Goal: Task Accomplishment & Management: Use online tool/utility

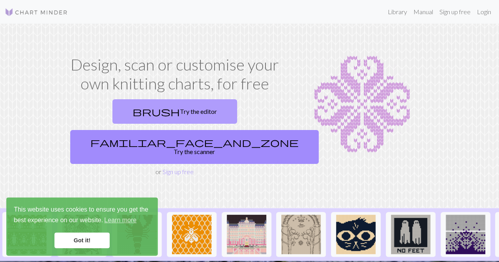
click at [129, 115] on link "brush Try the editor" at bounding box center [174, 111] width 125 height 24
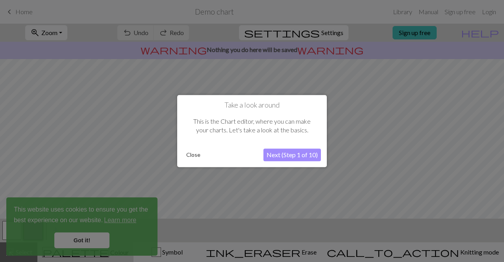
click at [195, 157] on button "Close" at bounding box center [193, 155] width 20 height 12
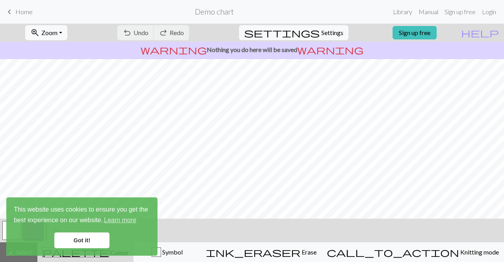
click at [94, 242] on link "Got it!" at bounding box center [81, 241] width 55 height 16
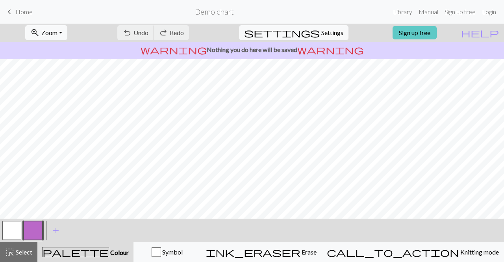
click at [435, 33] on link "Sign up free" at bounding box center [415, 32] width 44 height 13
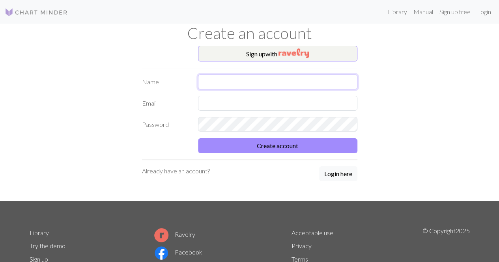
click at [275, 76] on input "text" at bounding box center [277, 81] width 159 height 15
type input "[PERSON_NAME]"
type input "[EMAIL_ADDRESS][DOMAIN_NAME]"
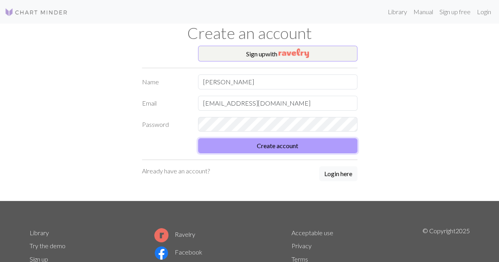
click at [277, 143] on button "Create account" at bounding box center [277, 145] width 159 height 15
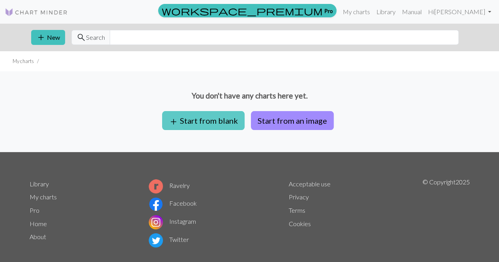
click at [219, 121] on button "add Start from blank" at bounding box center [203, 120] width 82 height 19
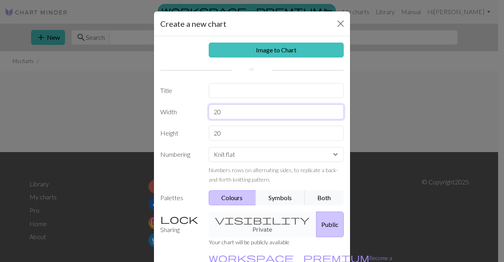
click at [253, 107] on input "20" at bounding box center [277, 111] width 136 height 15
type input "2"
type input "30"
click at [236, 134] on input "20" at bounding box center [277, 133] width 136 height 15
type input "2"
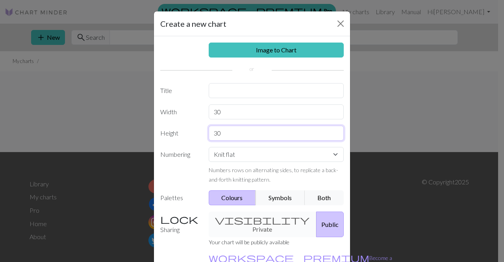
type input "30"
click at [332, 157] on select "Knit flat Knit in the round Lace knitting Cross stitch" at bounding box center [277, 154] width 136 height 15
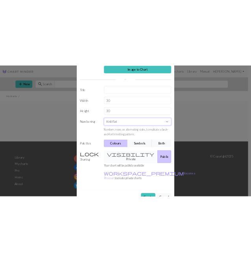
scroll to position [47, 0]
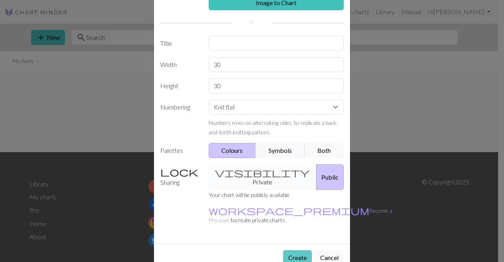
click at [293, 250] on button "Create" at bounding box center [297, 257] width 29 height 15
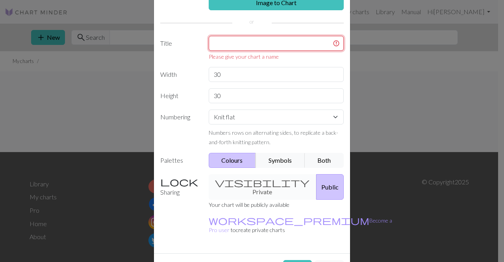
click at [262, 40] on input "text" at bounding box center [277, 43] width 136 height 15
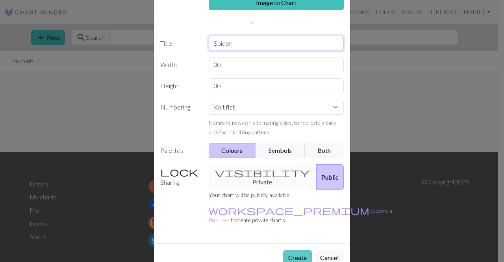
type input "Spider"
click at [297, 250] on button "Create" at bounding box center [297, 257] width 29 height 15
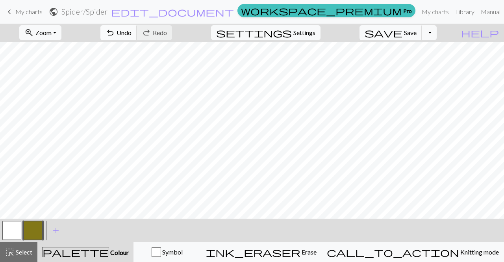
click at [132, 34] on span "Undo" at bounding box center [124, 32] width 15 height 7
click at [12, 235] on button "button" at bounding box center [11, 230] width 19 height 19
click at [29, 227] on button "button" at bounding box center [33, 230] width 19 height 19
click at [115, 30] on span "undo" at bounding box center [110, 32] width 9 height 11
click at [132, 31] on span "Undo" at bounding box center [124, 32] width 15 height 7
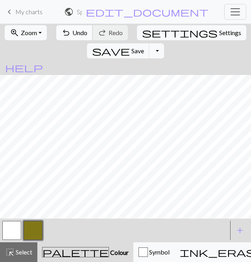
click at [65, 35] on span "undo" at bounding box center [65, 32] width 9 height 11
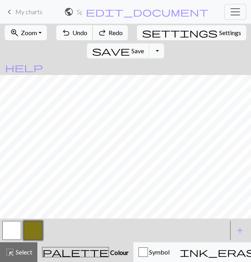
click at [65, 35] on span "undo" at bounding box center [65, 32] width 9 height 11
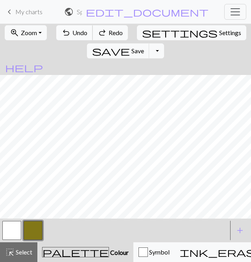
click at [65, 35] on span "undo" at bounding box center [65, 32] width 9 height 11
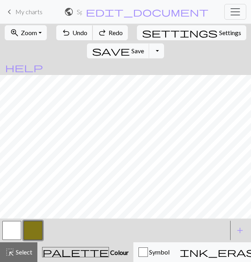
click at [65, 35] on span "undo" at bounding box center [65, 32] width 9 height 11
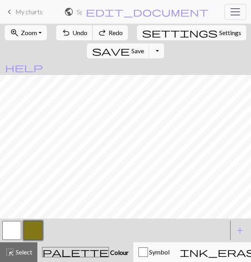
click at [65, 35] on span "undo" at bounding box center [65, 32] width 9 height 11
click at [78, 32] on span "Undo" at bounding box center [80, 32] width 15 height 7
click at [17, 227] on button "button" at bounding box center [11, 230] width 19 height 19
click at [32, 226] on button "button" at bounding box center [33, 230] width 19 height 19
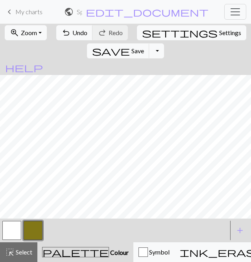
click at [14, 223] on button "button" at bounding box center [11, 230] width 19 height 19
click at [30, 229] on button "button" at bounding box center [33, 230] width 19 height 19
click at [14, 231] on button "button" at bounding box center [11, 230] width 19 height 19
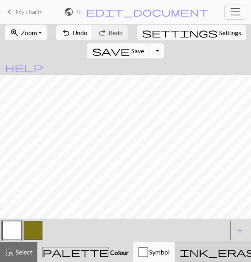
click at [175, 245] on button "ink_eraser Erase Erase" at bounding box center [235, 252] width 121 height 20
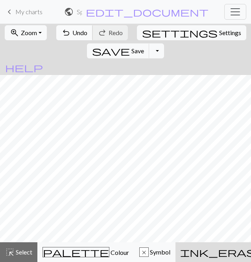
click at [73, 34] on span "Undo" at bounding box center [80, 32] width 15 height 7
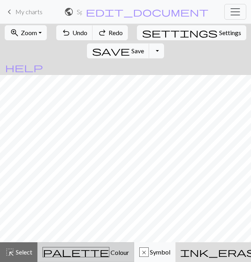
click at [110, 252] on span "Colour" at bounding box center [120, 251] width 20 height 7
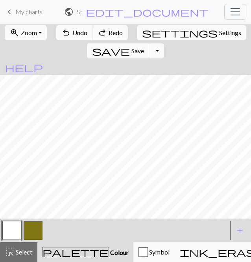
click at [10, 227] on button "button" at bounding box center [11, 230] width 19 height 19
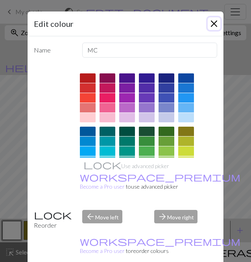
click at [212, 26] on button "Close" at bounding box center [214, 23] width 13 height 13
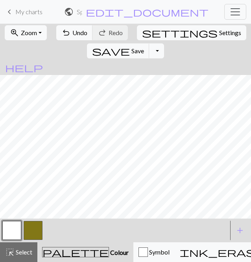
click at [56, 249] on span "palette" at bounding box center [76, 251] width 66 height 11
click at [36, 227] on button "button" at bounding box center [33, 230] width 19 height 19
click at [31, 224] on button "button" at bounding box center [33, 230] width 19 height 19
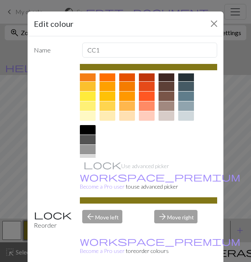
scroll to position [109, 0]
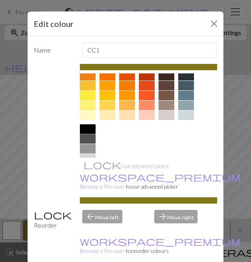
click at [84, 128] on div at bounding box center [88, 128] width 16 height 9
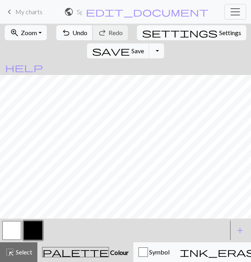
click at [73, 31] on span "Undo" at bounding box center [80, 32] width 15 height 7
click at [73, 36] on span "Undo" at bounding box center [80, 32] width 15 height 7
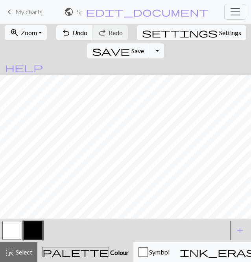
click at [220, 35] on span "Settings" at bounding box center [231, 32] width 22 height 9
select select "aran"
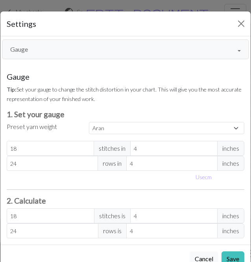
scroll to position [0, 0]
click at [234, 52] on button "Gauge" at bounding box center [126, 49] width 248 height 20
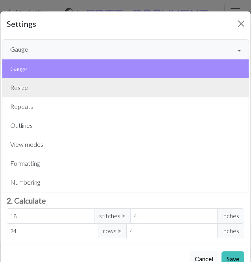
click at [76, 87] on button "Resize" at bounding box center [125, 87] width 247 height 19
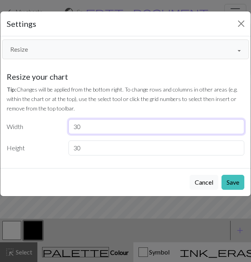
drag, startPoint x: 84, startPoint y: 127, endPoint x: 72, endPoint y: 127, distance: 12.6
click at [72, 127] on input "30" at bounding box center [157, 126] width 176 height 15
type input "50"
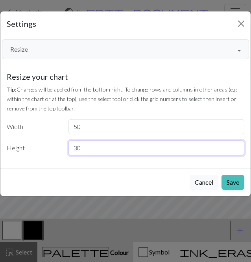
drag, startPoint x: 82, startPoint y: 145, endPoint x: 66, endPoint y: 150, distance: 16.0
click at [66, 150] on div "30" at bounding box center [157, 147] width 186 height 15
type input "50"
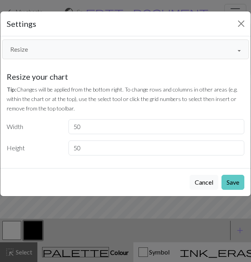
click at [236, 185] on button "Save" at bounding box center [233, 182] width 23 height 15
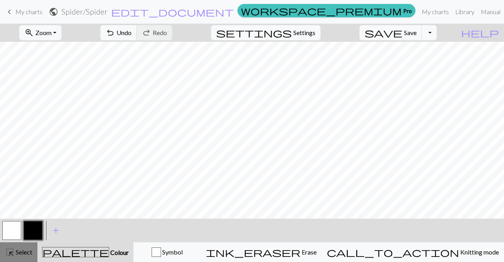
click at [25, 253] on span "Select" at bounding box center [24, 251] width 18 height 7
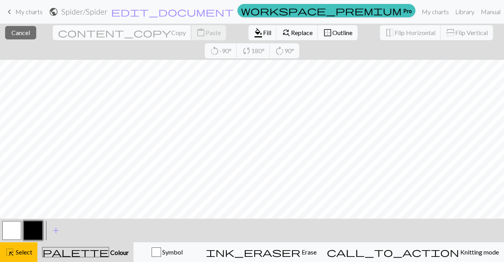
click at [63, 28] on button "content_copy Copy" at bounding box center [122, 32] width 139 height 15
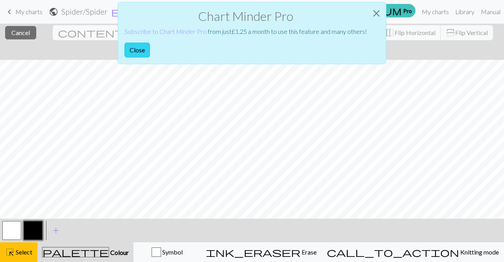
click at [135, 50] on button "Close" at bounding box center [138, 50] width 26 height 15
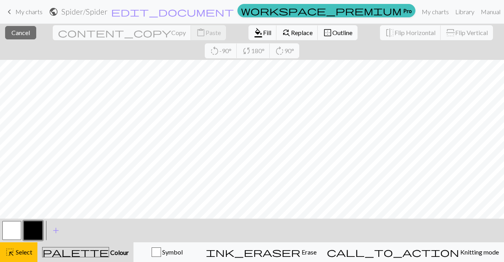
click at [84, 261] on button "palette Colour Colour" at bounding box center [85, 252] width 96 height 20
click at [109, 249] on span "Colour" at bounding box center [119, 252] width 20 height 7
click at [16, 254] on span "Select" at bounding box center [24, 251] width 18 height 7
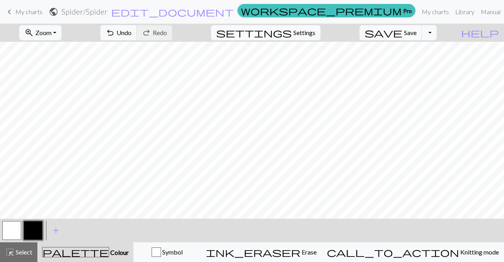
click at [2, 231] on button "button" at bounding box center [11, 230] width 19 height 19
click at [15, 249] on span "Select" at bounding box center [24, 251] width 18 height 7
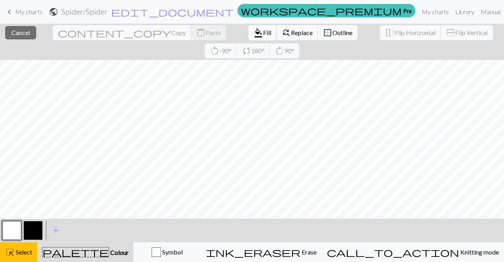
click at [254, 30] on span "format_color_fill" at bounding box center [258, 32] width 9 height 11
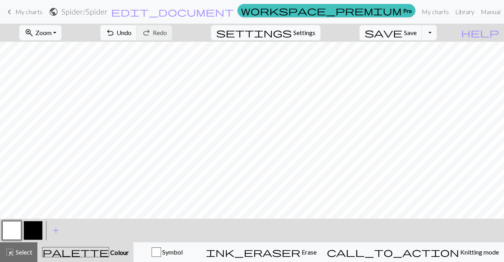
click at [25, 228] on button "button" at bounding box center [33, 230] width 19 height 19
click at [58, 230] on span "add" at bounding box center [55, 230] width 9 height 11
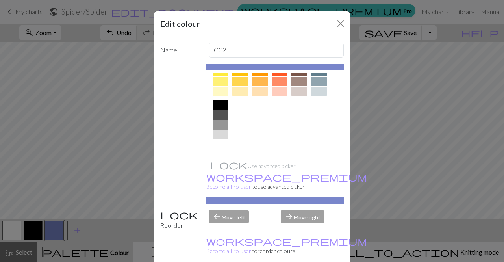
scroll to position [139, 0]
click at [217, 123] on div at bounding box center [221, 124] width 16 height 9
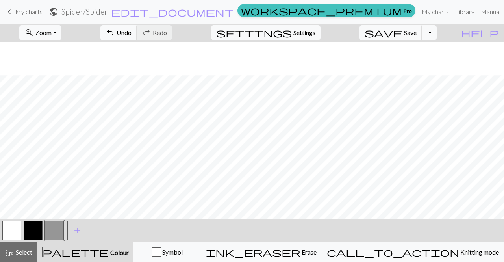
scroll to position [74, 0]
click at [73, 231] on span "add" at bounding box center [77, 230] width 9 height 11
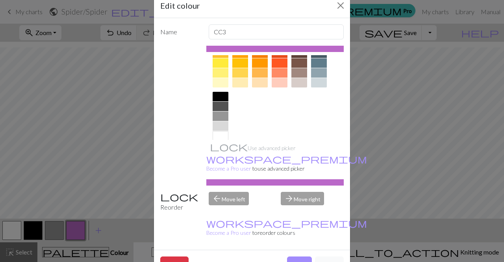
scroll to position [131, 0]
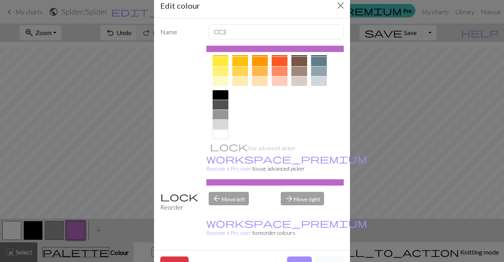
click at [216, 104] on div at bounding box center [221, 104] width 16 height 9
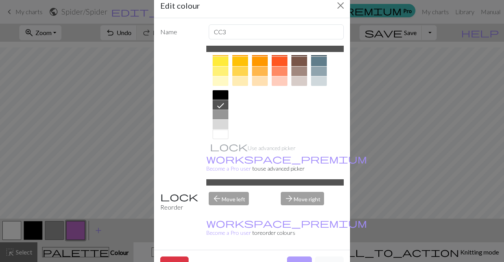
click at [295, 257] on button "Done" at bounding box center [299, 264] width 25 height 15
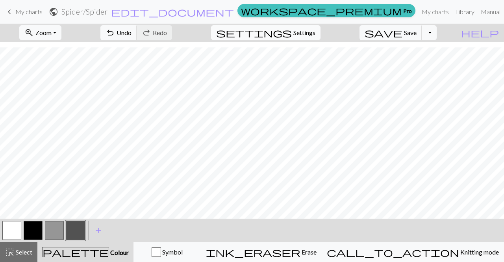
click at [310, 31] on span "Settings" at bounding box center [305, 32] width 22 height 9
select select "aran"
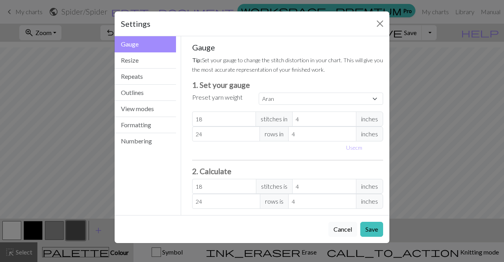
click at [344, 232] on button "Cancel" at bounding box center [343, 229] width 29 height 15
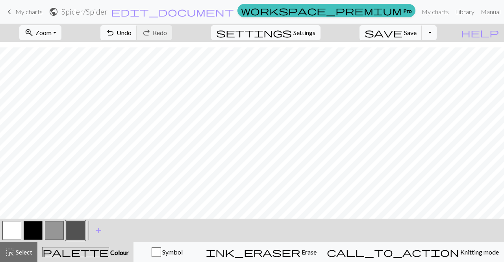
click at [72, 229] on button "button" at bounding box center [75, 230] width 19 height 19
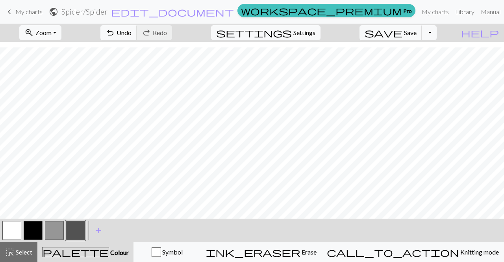
click at [54, 232] on button "button" at bounding box center [54, 230] width 19 height 19
click at [13, 229] on button "button" at bounding box center [11, 230] width 19 height 19
click at [55, 230] on button "button" at bounding box center [54, 230] width 19 height 19
click at [16, 234] on button "button" at bounding box center [11, 230] width 19 height 19
click at [69, 236] on button "button" at bounding box center [75, 230] width 19 height 19
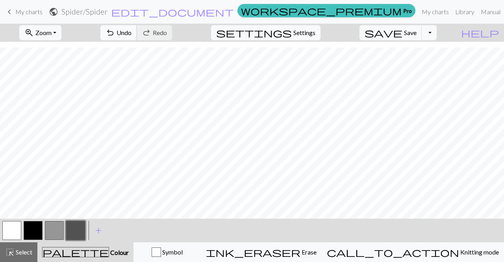
click at [132, 35] on span "Undo" at bounding box center [124, 32] width 15 height 7
click at [49, 227] on button "button" at bounding box center [54, 230] width 19 height 19
drag, startPoint x: 78, startPoint y: 223, endPoint x: 70, endPoint y: 229, distance: 10.3
click at [70, 229] on button "button" at bounding box center [75, 230] width 19 height 19
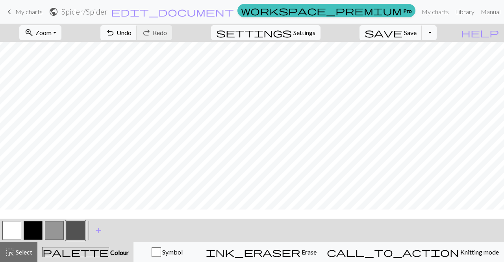
scroll to position [41, 0]
click at [53, 230] on button "button" at bounding box center [54, 230] width 19 height 19
click at [79, 230] on button "button" at bounding box center [75, 230] width 19 height 19
click at [132, 34] on span "Undo" at bounding box center [124, 32] width 15 height 7
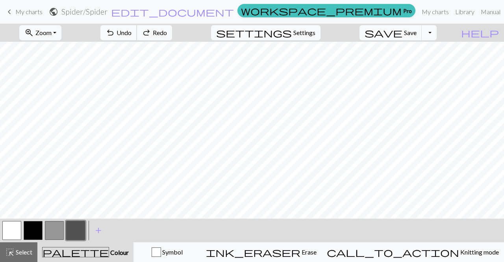
click at [132, 34] on span "Undo" at bounding box center [124, 32] width 15 height 7
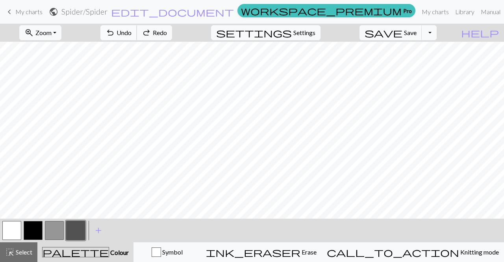
click at [132, 34] on span "Undo" at bounding box center [124, 32] width 15 height 7
click at [53, 233] on button "button" at bounding box center [54, 230] width 19 height 19
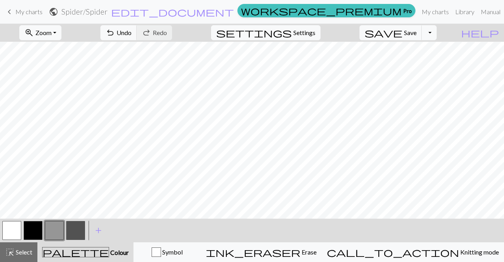
click at [11, 231] on button "button" at bounding box center [11, 230] width 19 height 19
click at [54, 227] on button "button" at bounding box center [54, 230] width 19 height 19
click at [71, 229] on button "button" at bounding box center [75, 230] width 19 height 19
click at [132, 33] on span "Undo" at bounding box center [124, 32] width 15 height 7
click at [56, 228] on button "button" at bounding box center [54, 230] width 19 height 19
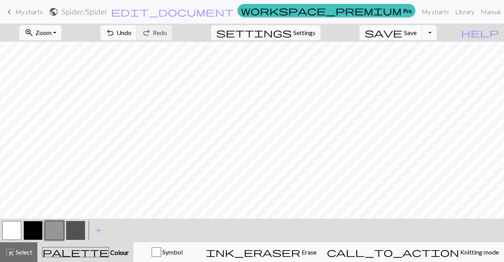
click at [77, 229] on button "button" at bounding box center [75, 230] width 19 height 19
click at [9, 235] on button "button" at bounding box center [11, 230] width 19 height 19
click at [71, 229] on button "button" at bounding box center [75, 230] width 19 height 19
click at [32, 231] on button "button" at bounding box center [33, 230] width 19 height 19
click at [7, 226] on button "button" at bounding box center [11, 230] width 19 height 19
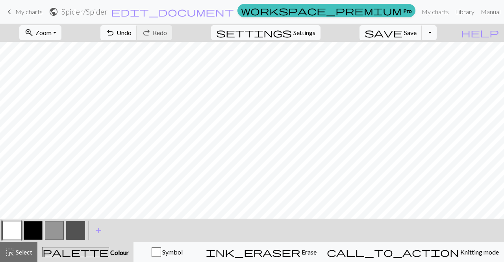
click at [35, 227] on button "button" at bounding box center [33, 230] width 19 height 19
click at [115, 30] on span "undo" at bounding box center [110, 32] width 9 height 11
drag, startPoint x: 77, startPoint y: 227, endPoint x: 73, endPoint y: 232, distance: 6.5
click at [73, 232] on button "button" at bounding box center [75, 230] width 19 height 19
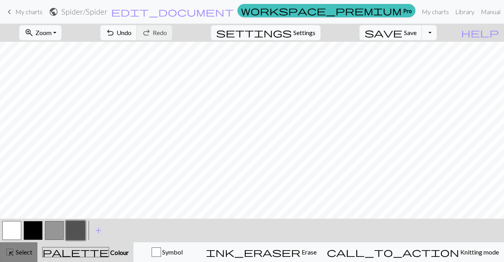
click at [12, 255] on span "highlight_alt" at bounding box center [9, 252] width 9 height 11
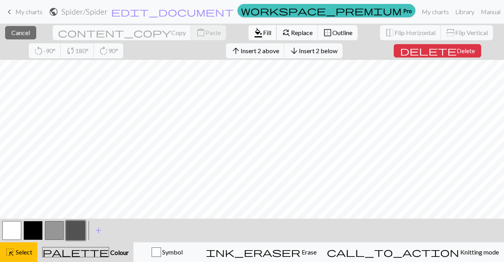
click at [263, 30] on span "Fill" at bounding box center [267, 32] width 8 height 7
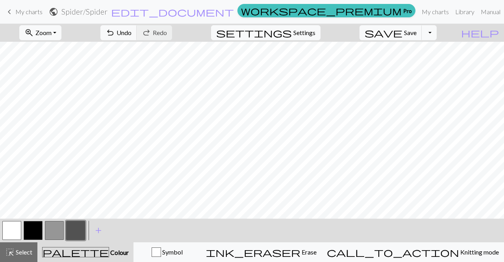
click at [54, 229] on button "button" at bounding box center [54, 230] width 19 height 19
click at [137, 26] on button "undo Undo Undo" at bounding box center [119, 32] width 37 height 15
click at [8, 257] on span "highlight_alt" at bounding box center [9, 252] width 9 height 11
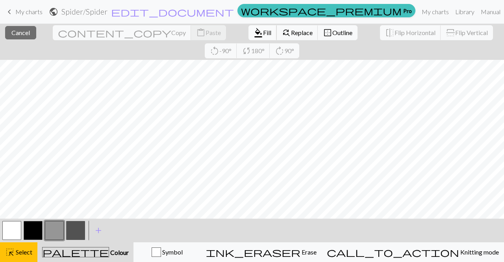
click at [249, 28] on button "format_color_fill Fill" at bounding box center [263, 32] width 28 height 15
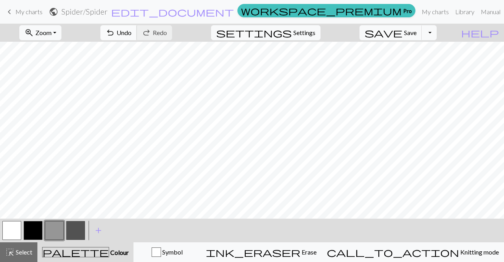
click at [132, 32] on span "Undo" at bounding box center [124, 32] width 15 height 7
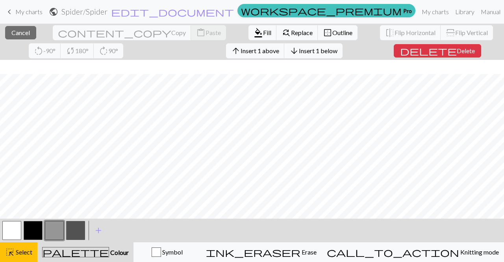
scroll to position [116, 0]
click at [27, 32] on span "Cancel" at bounding box center [20, 32] width 19 height 7
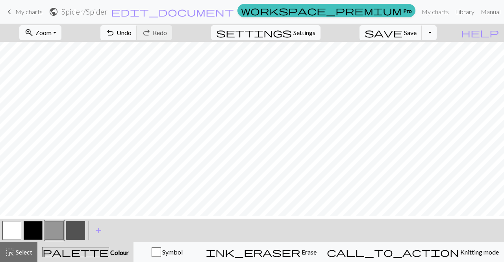
scroll to position [0, 0]
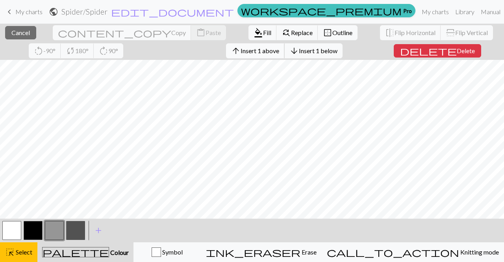
click at [241, 51] on span "Insert 1 above" at bounding box center [260, 50] width 39 height 7
click at [241, 48] on span "Insert 1 above" at bounding box center [260, 50] width 39 height 7
click at [241, 49] on span "Insert 1 above" at bounding box center [260, 50] width 39 height 7
click at [241, 51] on span "Insert 1 above" at bounding box center [260, 50] width 39 height 7
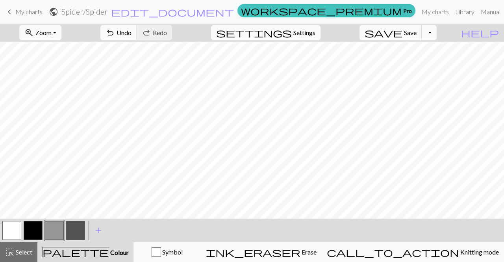
click at [32, 231] on button "button" at bounding box center [33, 230] width 19 height 19
click at [24, 248] on div "highlight_alt Select Select" at bounding box center [18, 252] width 27 height 9
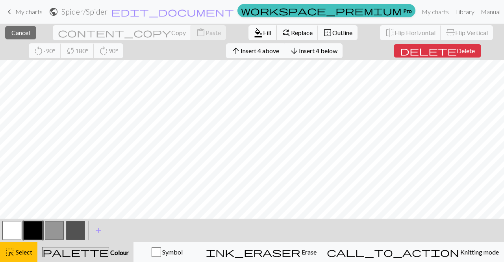
click at [254, 33] on span "format_color_fill" at bounding box center [258, 32] width 9 height 11
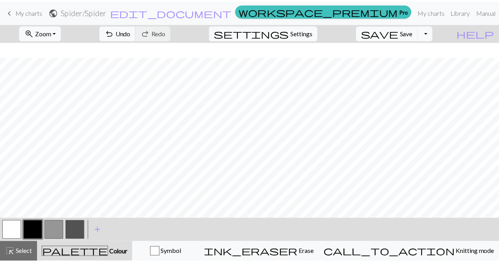
scroll to position [117, 0]
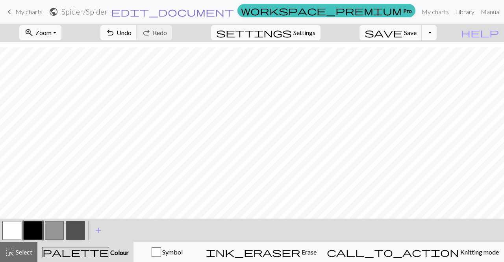
click at [217, 9] on span "edit_document" at bounding box center [172, 11] width 123 height 11
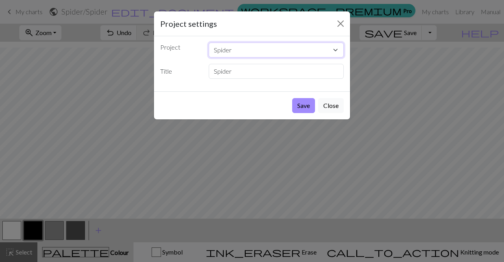
click at [244, 52] on select "Spider" at bounding box center [277, 50] width 136 height 15
click at [240, 71] on input "Spider" at bounding box center [277, 71] width 136 height 15
type input "S"
type input "Fav Sweater Remake"
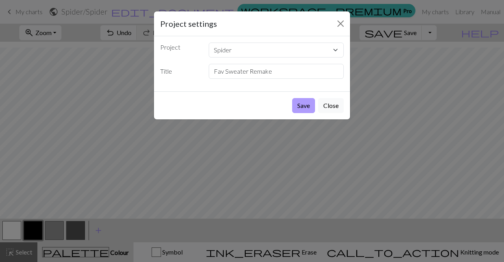
click at [299, 102] on button "Save" at bounding box center [303, 105] width 23 height 15
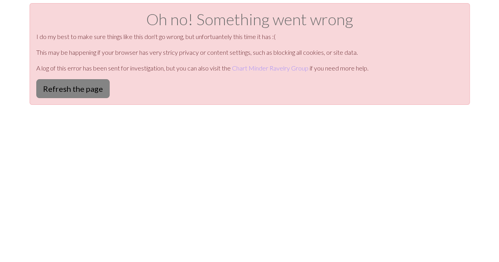
click at [71, 89] on button "Refresh the page" at bounding box center [72, 88] width 73 height 19
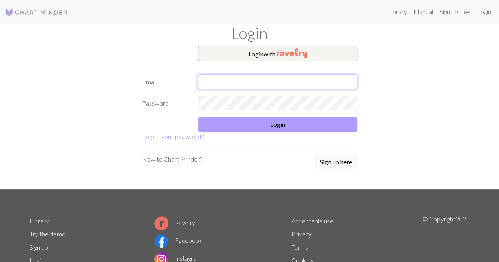
type input "[EMAIL_ADDRESS][DOMAIN_NAME]"
click at [237, 124] on button "Login" at bounding box center [277, 124] width 159 height 15
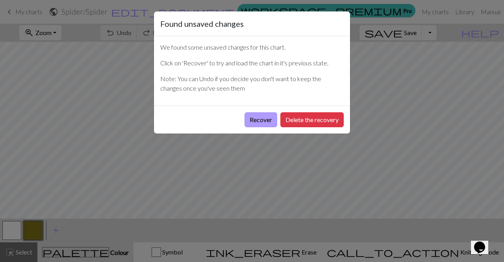
click at [267, 121] on button "Recover" at bounding box center [261, 119] width 33 height 15
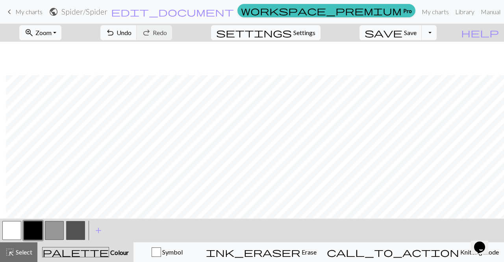
scroll to position [104, 6]
click at [416, 35] on button "save Save Save" at bounding box center [391, 32] width 63 height 15
click at [216, 9] on span "edit_document" at bounding box center [172, 11] width 123 height 11
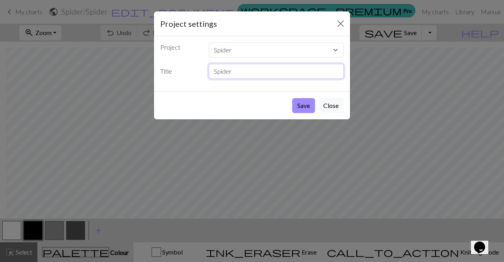
click at [243, 70] on input "Spider" at bounding box center [277, 71] width 136 height 15
type input "S"
type input "Fav Sweater"
click at [300, 106] on button "Save" at bounding box center [303, 105] width 23 height 15
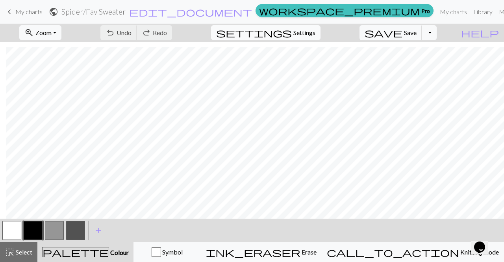
click at [292, 34] on span "settings" at bounding box center [254, 32] width 76 height 11
select select "aran"
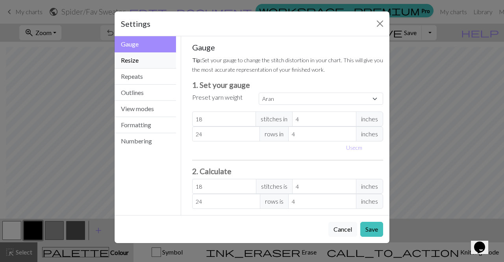
click at [153, 59] on button "Resize" at bounding box center [145, 60] width 61 height 16
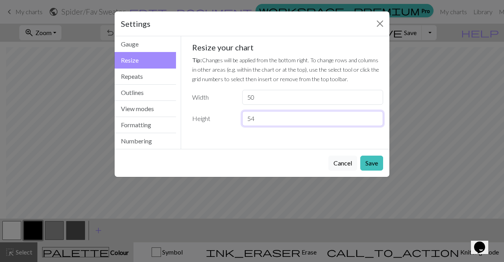
click at [264, 120] on input "54" at bounding box center [312, 118] width 141 height 15
type input "5"
type input "104"
click at [372, 165] on button "Save" at bounding box center [372, 163] width 23 height 15
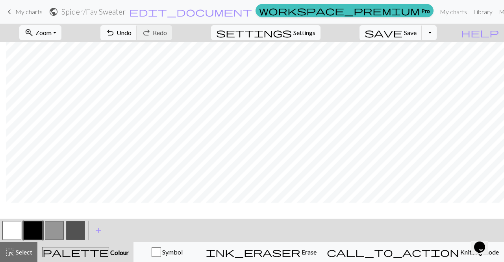
scroll to position [147, 6]
click at [9, 227] on button "button" at bounding box center [11, 230] width 19 height 19
click at [416, 32] on button "save Save Save" at bounding box center [391, 32] width 63 height 15
